Goal: Navigation & Orientation: Find specific page/section

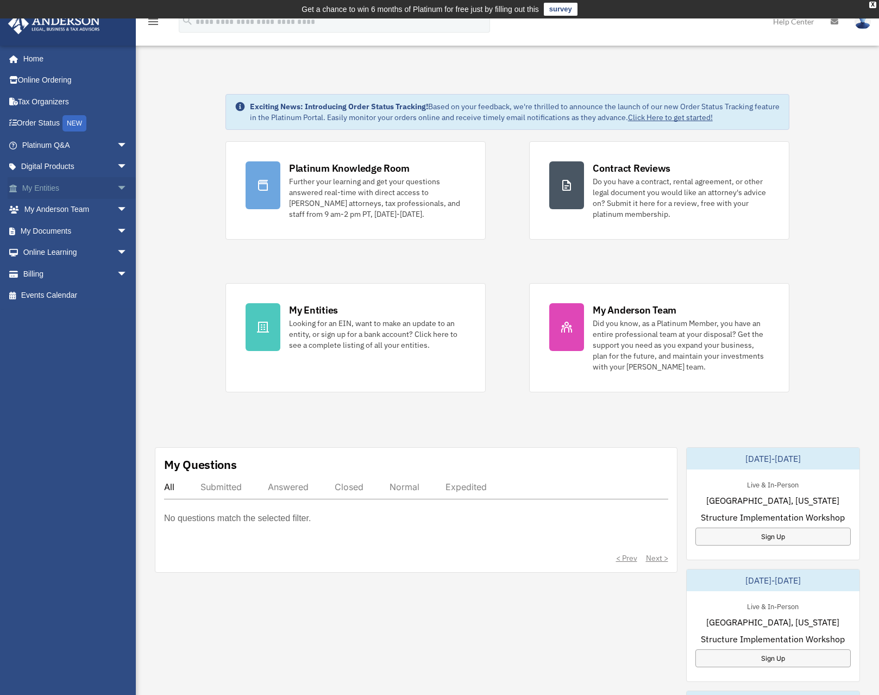
click at [52, 190] on link "My Entities arrow_drop_down" at bounding box center [76, 188] width 136 height 22
click at [117, 185] on span "arrow_drop_down" at bounding box center [128, 188] width 22 height 22
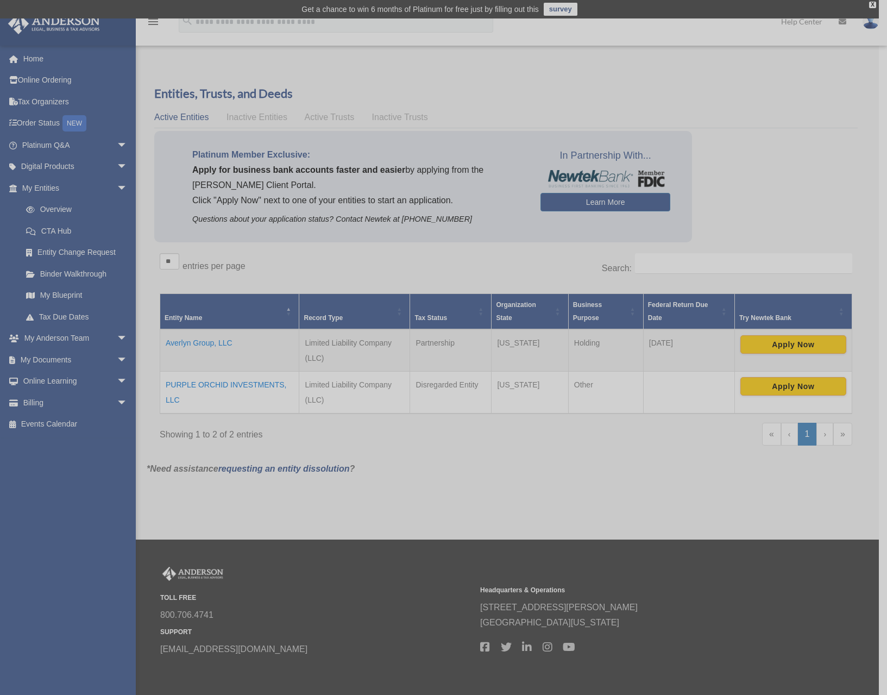
click at [70, 290] on div "x" at bounding box center [443, 347] width 887 height 695
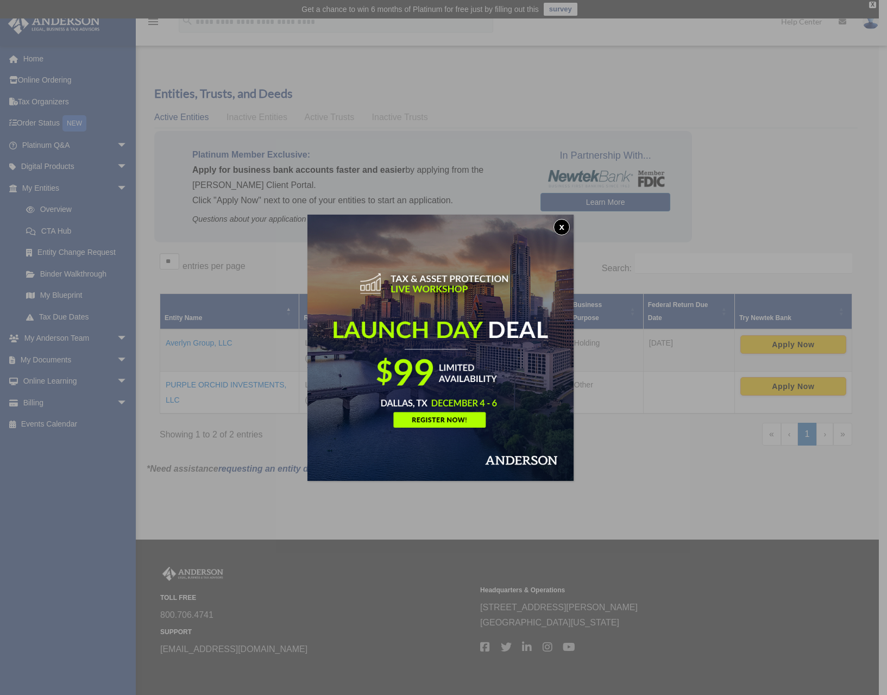
click at [568, 229] on button "x" at bounding box center [562, 227] width 16 height 16
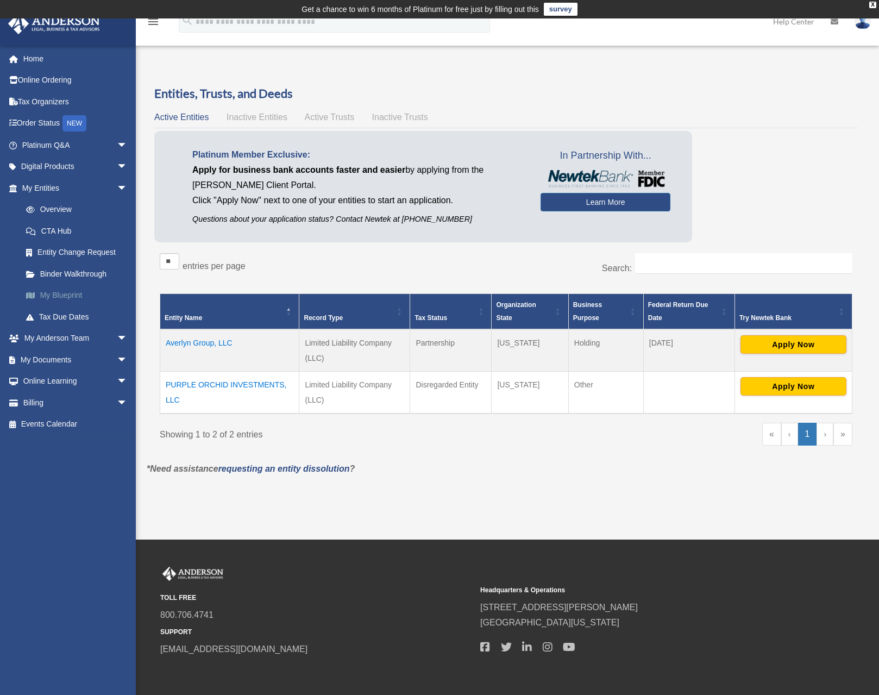
click at [60, 296] on link "My Blueprint" at bounding box center [79, 296] width 129 height 22
click at [53, 297] on link "My Blueprint" at bounding box center [79, 296] width 129 height 22
click at [57, 292] on link "My Blueprint" at bounding box center [79, 296] width 129 height 22
